Goal: Task Accomplishment & Management: Manage account settings

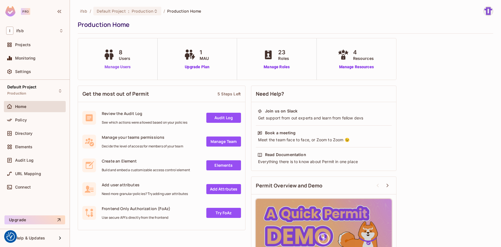
click at [124, 65] on link "Manage Users" at bounding box center [117, 67] width 31 height 6
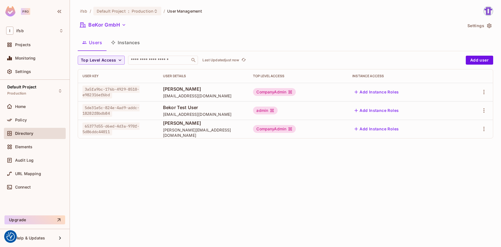
click at [479, 111] on div at bounding box center [475, 110] width 25 height 9
click at [480, 111] on button "button" at bounding box center [484, 110] width 9 height 9
click at [481, 111] on div at bounding box center [250, 123] width 501 height 247
click at [482, 111] on icon "button" at bounding box center [484, 110] width 7 height 7
click at [431, 127] on div at bounding box center [250, 123] width 501 height 247
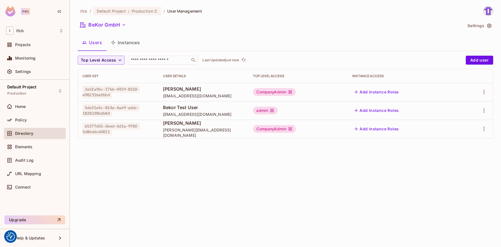
click at [443, 124] on td "Add Instance Roles" at bounding box center [403, 129] width 111 height 18
click at [481, 110] on button "button" at bounding box center [484, 110] width 9 height 9
click at [464, 120] on li "Edit" at bounding box center [460, 123] width 50 height 12
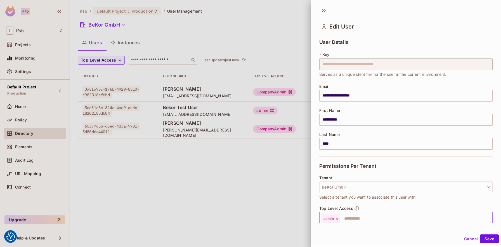
click at [337, 219] on icon at bounding box center [337, 219] width 2 height 2
click at [339, 218] on input "text" at bounding box center [401, 218] width 161 height 11
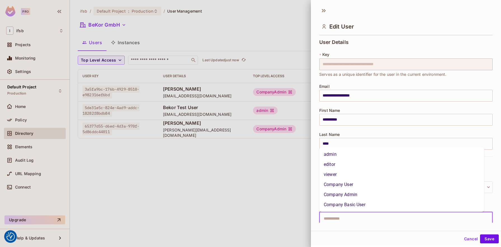
click at [381, 198] on li "Company Admin" at bounding box center [402, 195] width 165 height 10
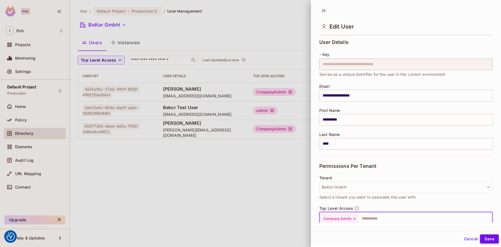
click at [491, 238] on button "Save" at bounding box center [489, 238] width 19 height 9
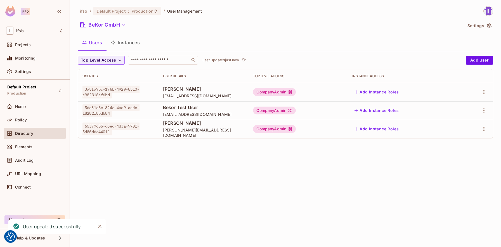
click at [170, 168] on div "ifsb / Default Project : Production / User Management BeKor GmbH Settings Users…" at bounding box center [285, 123] width 431 height 247
